Goal: Navigation & Orientation: Go to known website

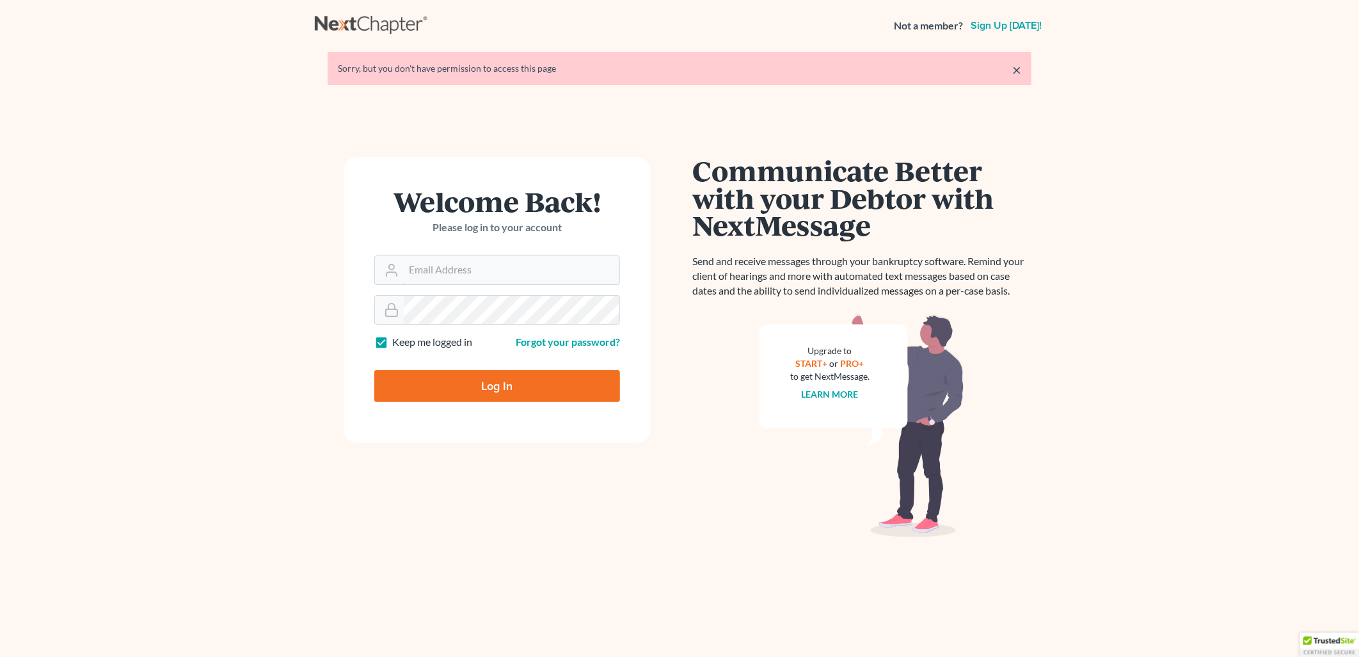
type input "Damon.Bruntz@bruntzlaw.com"
click at [477, 376] on input "Log In" at bounding box center [497, 386] width 246 height 32
type input "Thinking..."
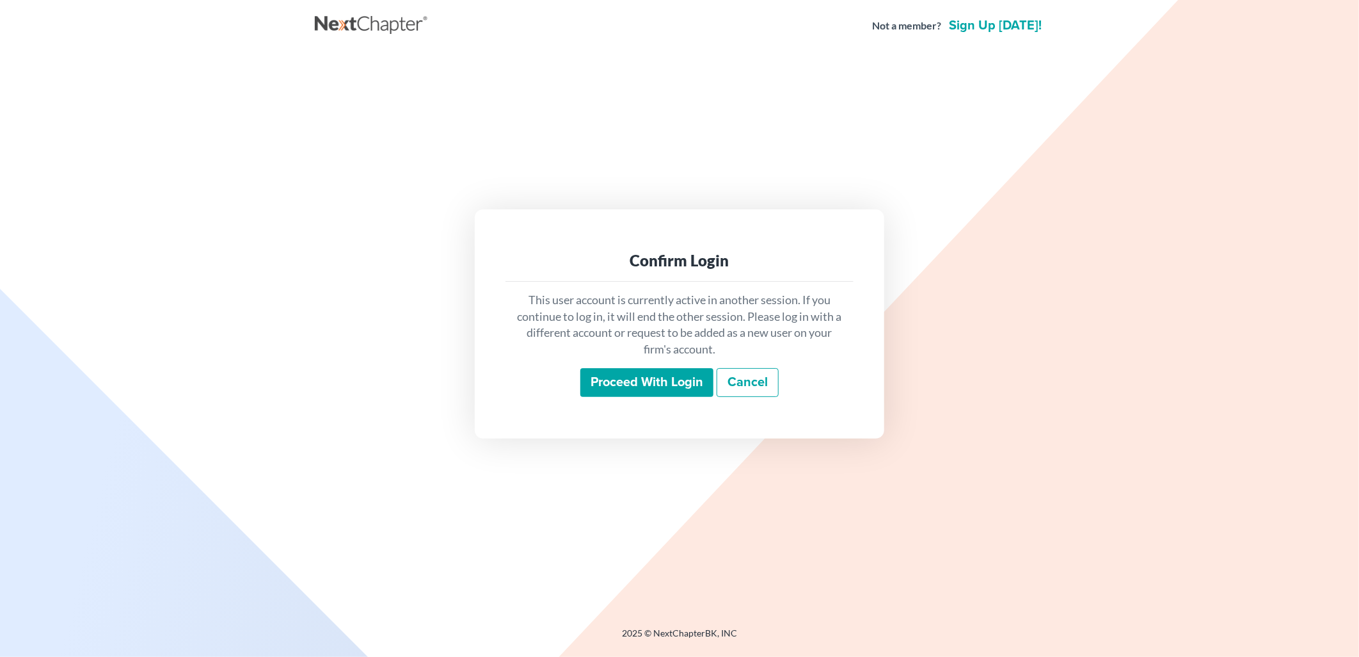
click at [678, 385] on input "Proceed with login" at bounding box center [646, 382] width 133 height 29
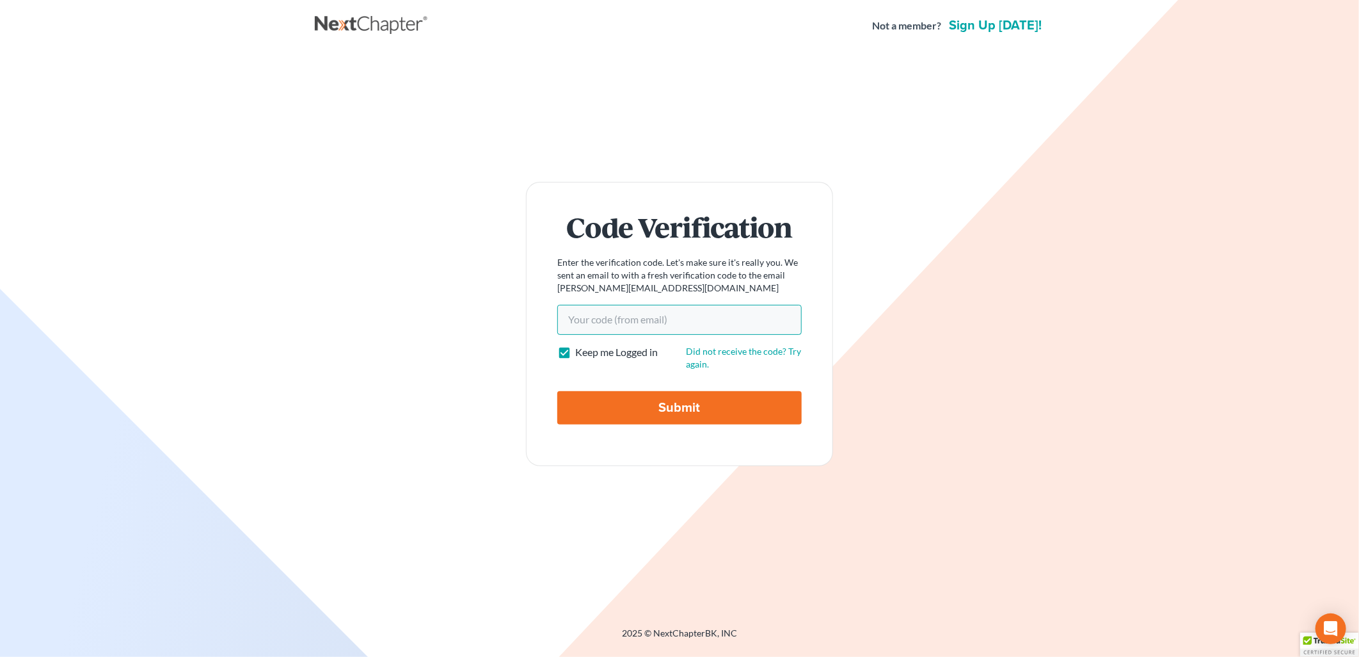
click at [605, 305] on input "Your code(from email)" at bounding box center [679, 319] width 244 height 29
paste input "fef1ae"
type input "fef1ae"
click at [651, 405] on input "Submit" at bounding box center [679, 407] width 244 height 33
type input "Thinking..."
